Goal: Communication & Community: Answer question/provide support

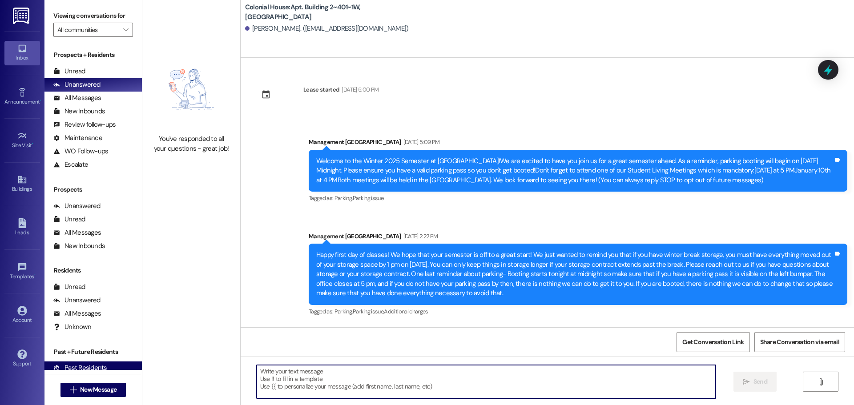
scroll to position [11062, 0]
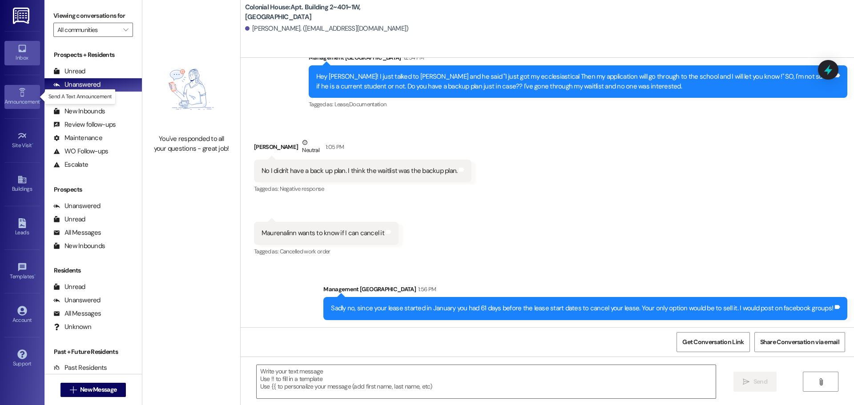
click at [24, 89] on icon at bounding box center [22, 93] width 10 height 10
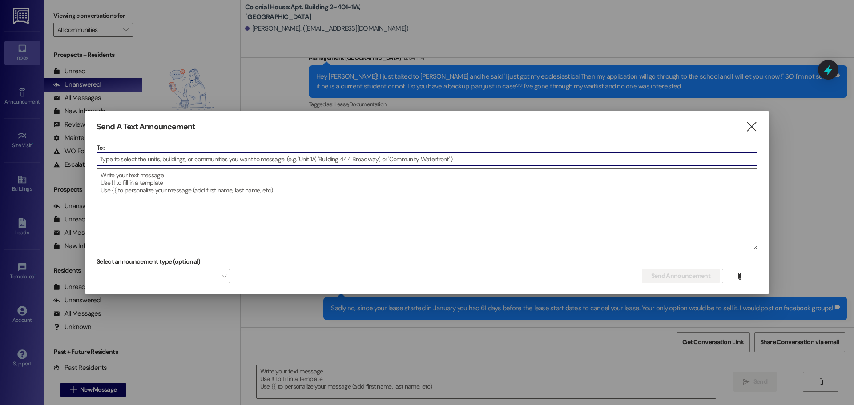
click at [178, 165] on input at bounding box center [427, 159] width 660 height 13
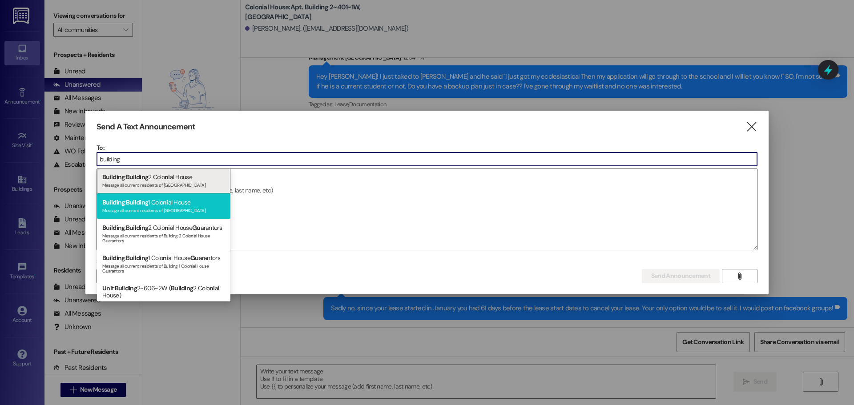
type input "building"
click at [164, 206] on div "Building : Building 1 Colo ni al House Message all current residents of Buildin…" at bounding box center [163, 206] width 133 height 25
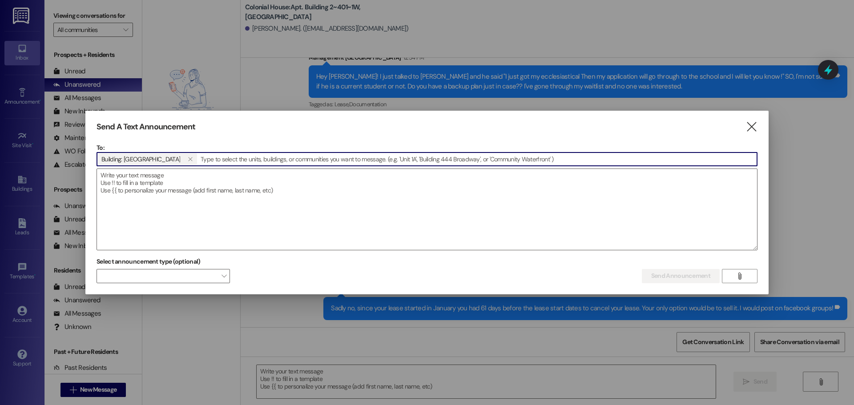
click at [251, 159] on input at bounding box center [477, 159] width 559 height 13
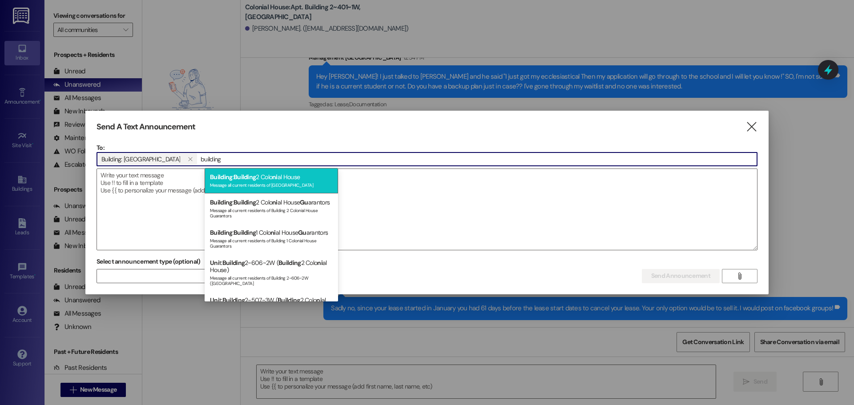
type input "building"
click at [239, 185] on div "Message all current residents of Building 2 Colonial House" at bounding box center [271, 185] width 123 height 8
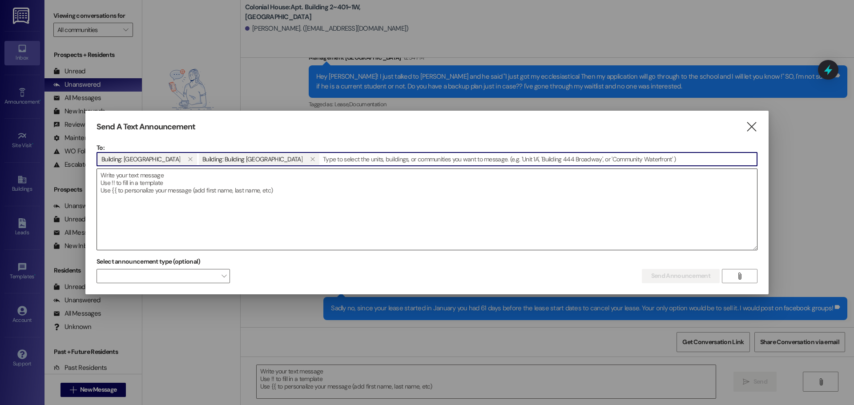
click at [203, 184] on textarea at bounding box center [427, 209] width 660 height 81
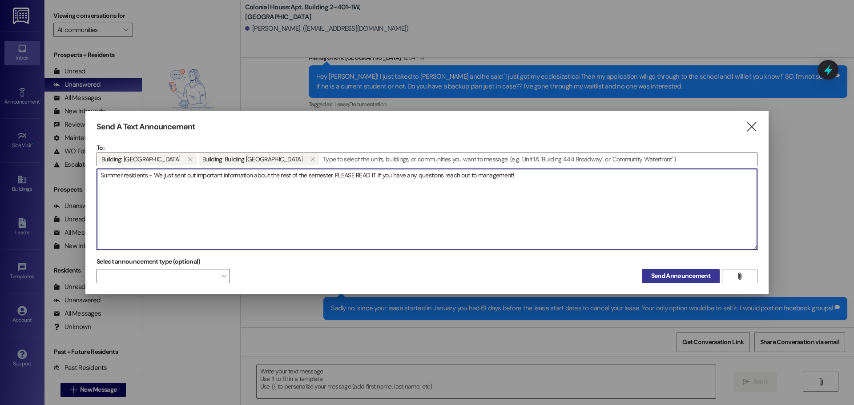
type textarea "Summer residents - We just sent out important information about the rest of the…"
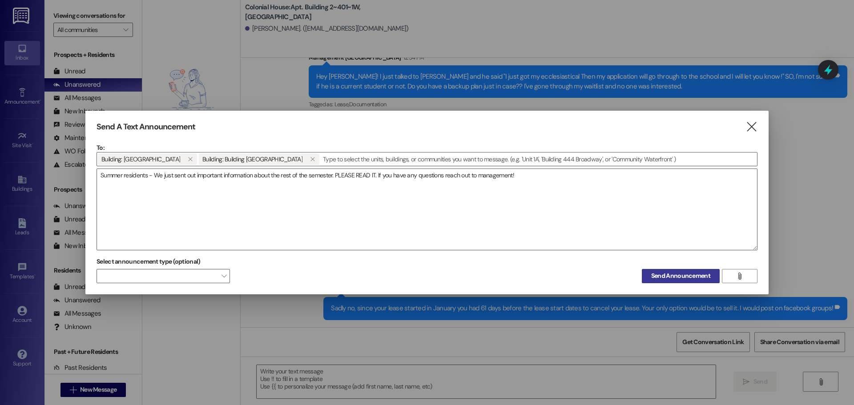
click at [651, 271] on span "Send Announcement" at bounding box center [681, 275] width 63 height 9
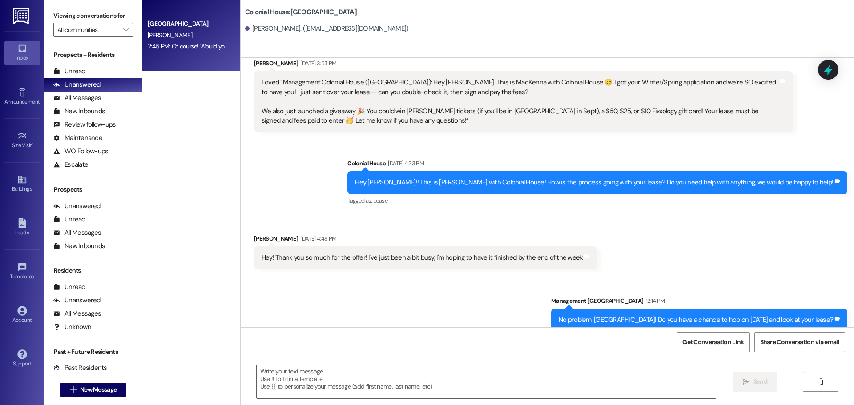
scroll to position [1371, 0]
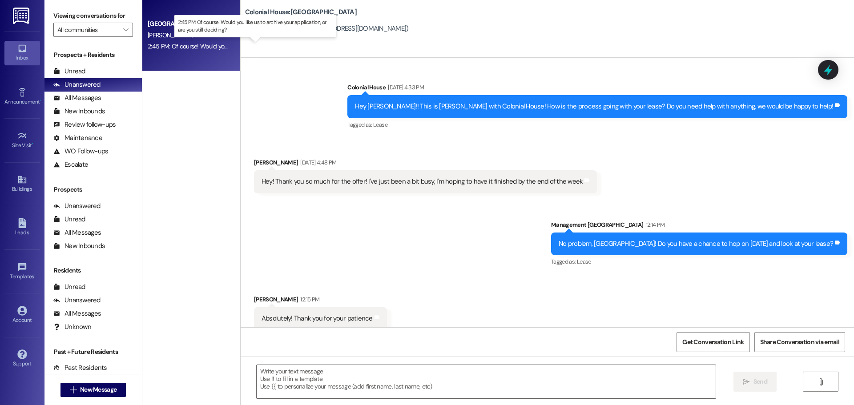
click at [175, 45] on div "2:45 PM: Of course! Would you like us to archive your application, or are you s…" at bounding box center [263, 46] width 230 height 8
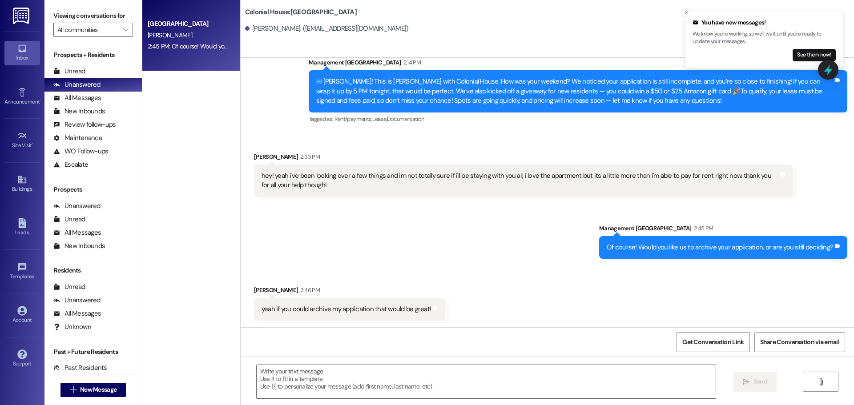
scroll to position [535, 0]
click at [203, 192] on div "Colonial House Prospect M. wicks 2:45 PM: Of course! Would you like us to archi…" at bounding box center [191, 171] width 98 height 342
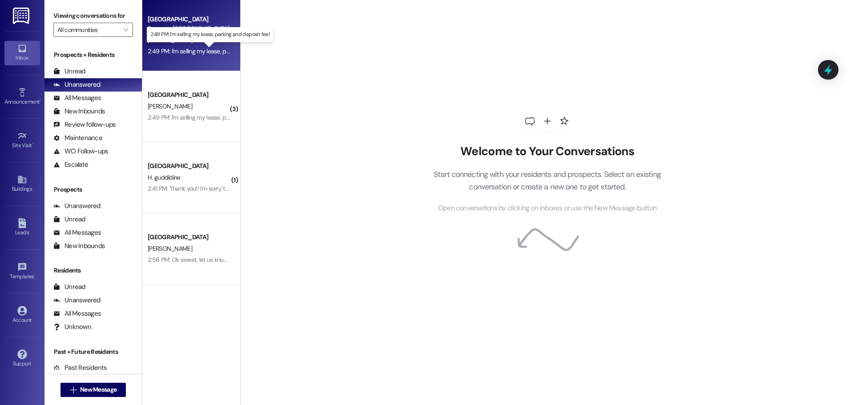
click at [201, 52] on div "2:49 PM: I'm selling my lease, parking and deposit fee! 2:49 PM: I'm selling my…" at bounding box center [217, 51] width 138 height 8
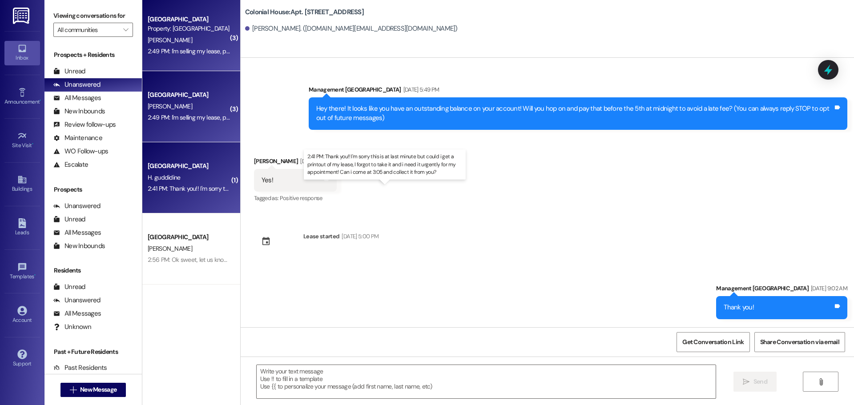
scroll to position [12318, 0]
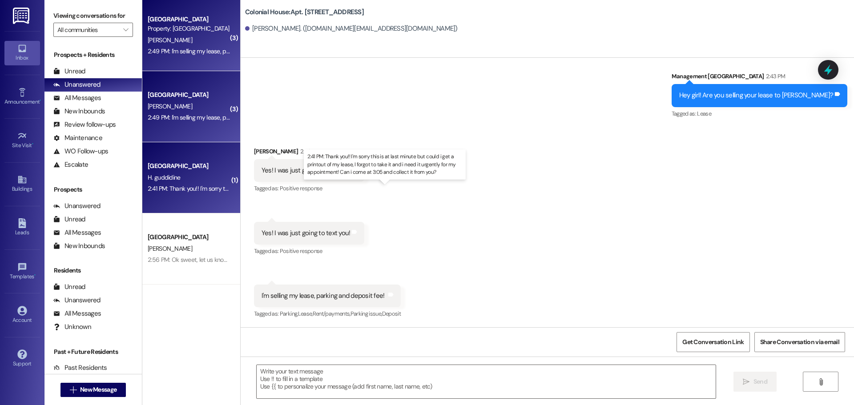
click at [198, 189] on div "2:41 PM: Thank you!! I'm sorry this is at last minute but could i get a printou…" at bounding box center [392, 189] width 489 height 8
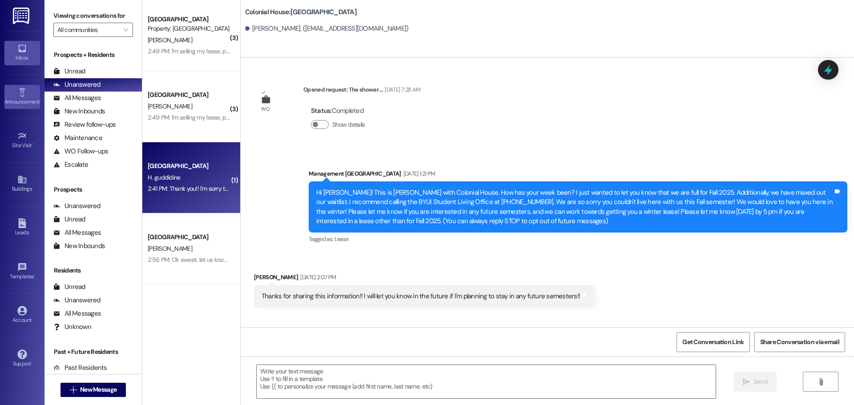
scroll to position [5477, 0]
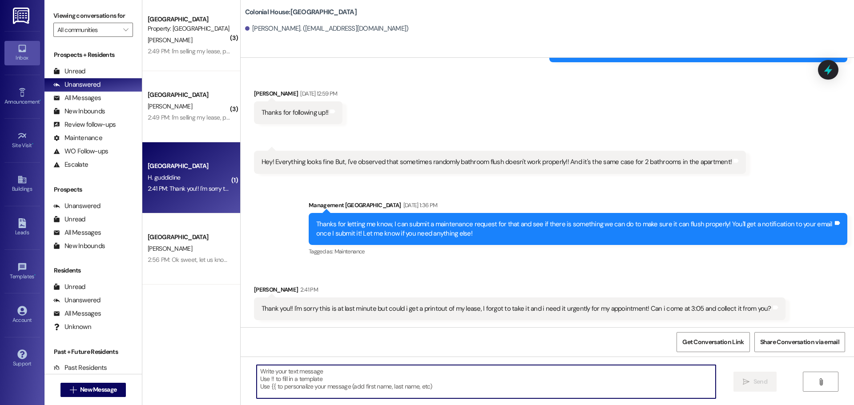
drag, startPoint x: 287, startPoint y: 386, endPoint x: 283, endPoint y: 383, distance: 5.0
click at [287, 386] on textarea at bounding box center [486, 381] width 459 height 33
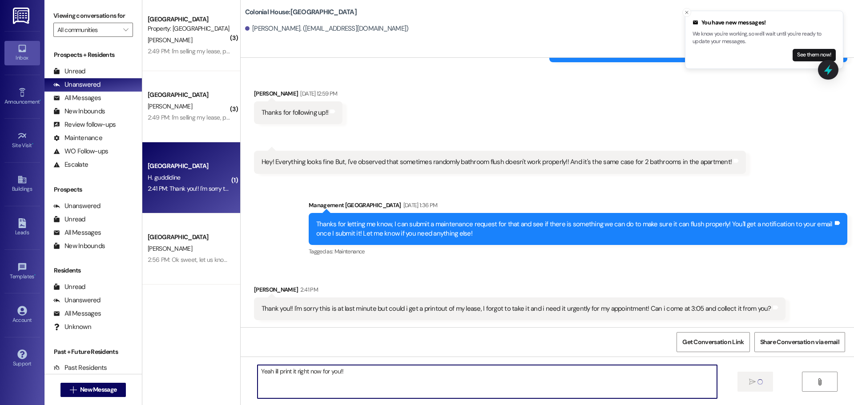
type textarea "Yeah ill print it right now for you!!"
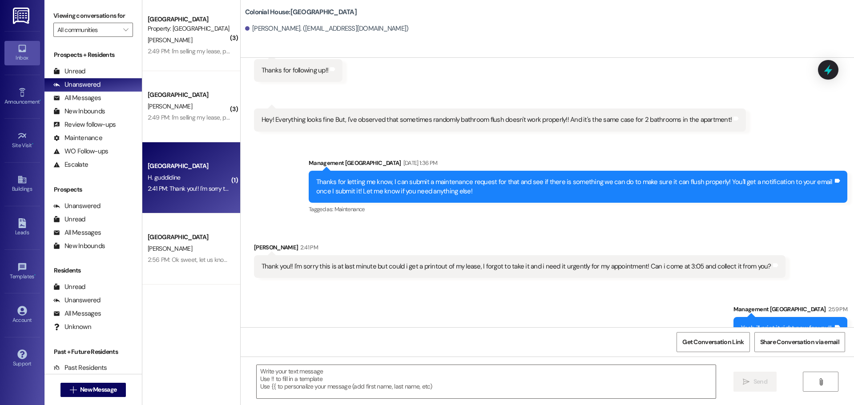
scroll to position [5539, 0]
